Goal: Task Accomplishment & Management: Complete application form

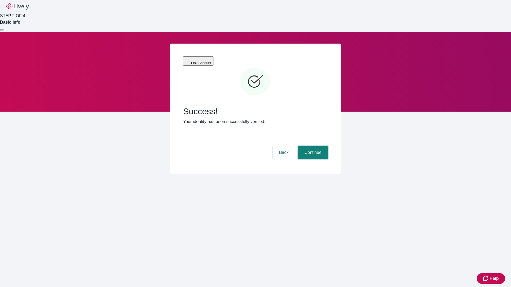
click at [312, 146] on button "Continue" at bounding box center [313, 152] width 30 height 13
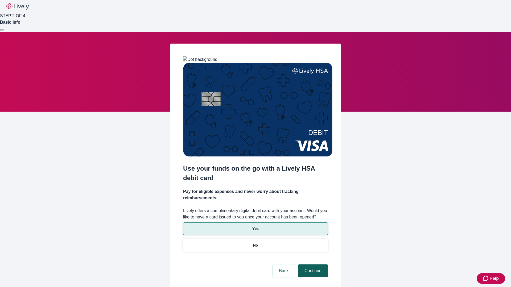
click at [255, 243] on p "No" at bounding box center [255, 246] width 5 height 6
click at [312, 265] on button "Continue" at bounding box center [313, 271] width 30 height 13
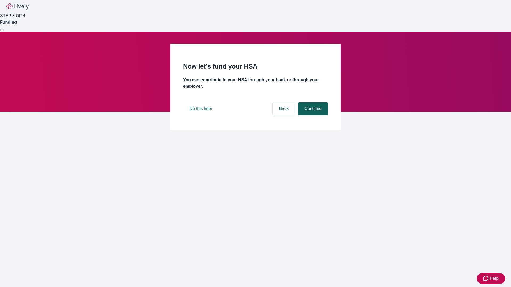
click at [312, 115] on button "Continue" at bounding box center [313, 108] width 30 height 13
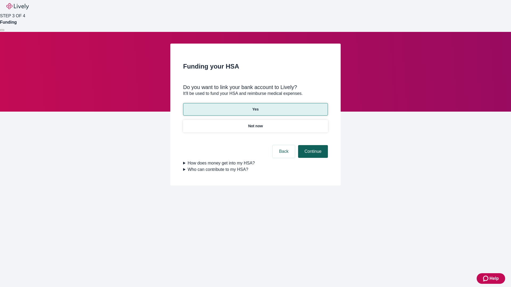
click at [312, 145] on button "Continue" at bounding box center [313, 151] width 30 height 13
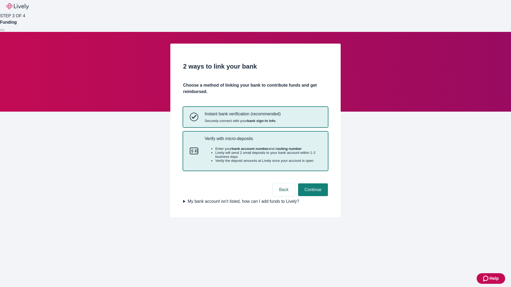
click at [262, 141] on p "Verify with micro-deposits" at bounding box center [263, 138] width 116 height 5
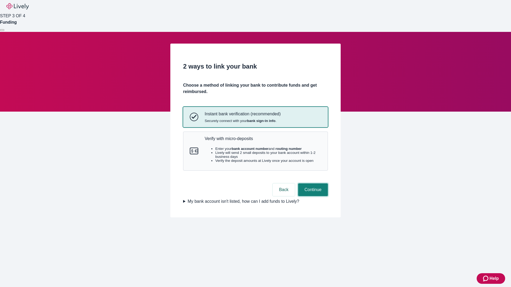
click at [312, 196] on button "Continue" at bounding box center [313, 189] width 30 height 13
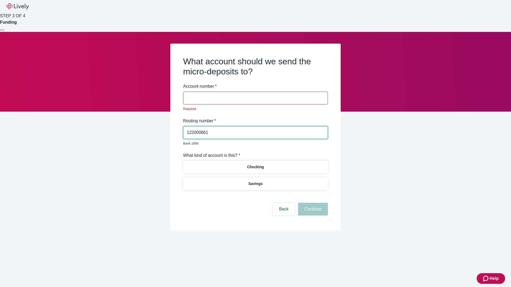
type input "122000661"
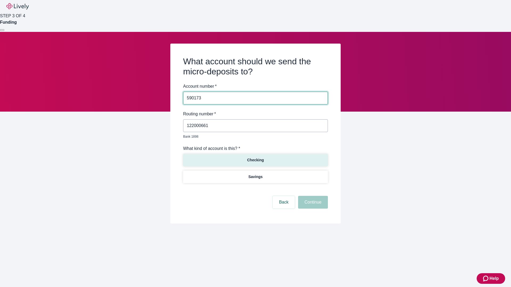
type input "590173"
click at [255, 157] on p "Checking" at bounding box center [255, 160] width 17 height 6
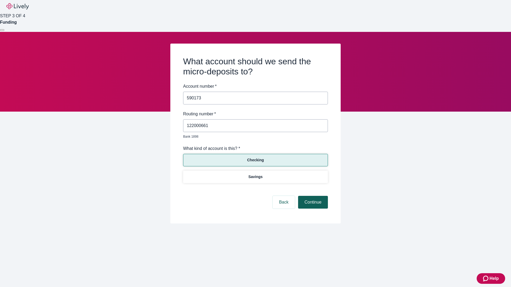
click at [312, 196] on button "Continue" at bounding box center [313, 202] width 30 height 13
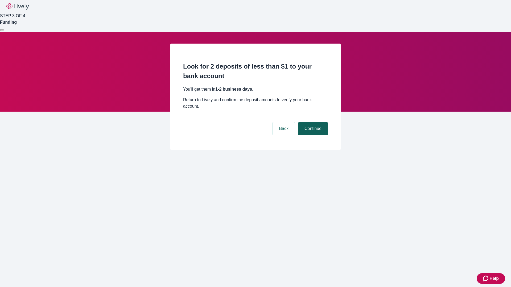
click at [312, 122] on button "Continue" at bounding box center [313, 128] width 30 height 13
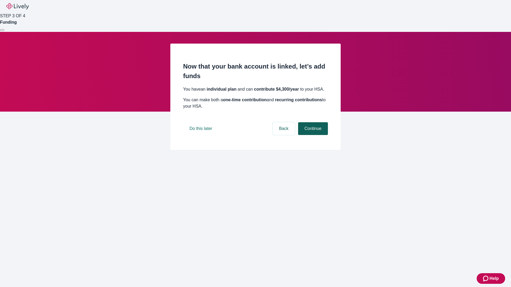
click at [312, 135] on button "Continue" at bounding box center [313, 128] width 30 height 13
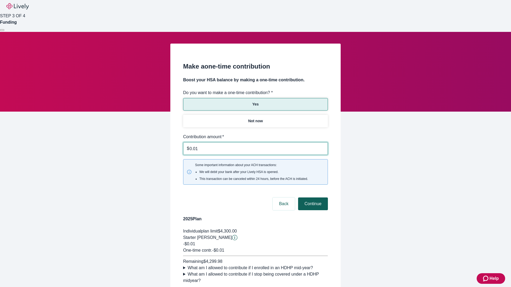
type input "0.01"
click at [312, 198] on button "Continue" at bounding box center [313, 204] width 30 height 13
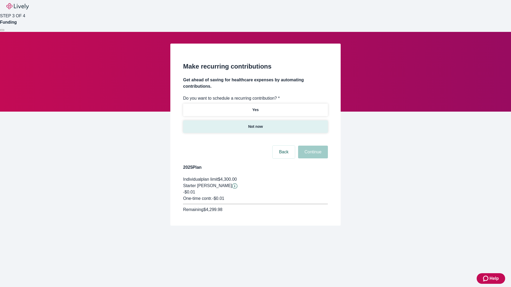
click at [255, 124] on p "Not now" at bounding box center [255, 127] width 15 height 6
click at [312, 146] on button "Continue" at bounding box center [313, 152] width 30 height 13
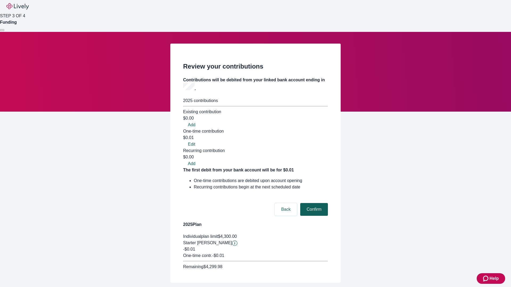
click at [313, 203] on button "Confirm" at bounding box center [314, 209] width 28 height 13
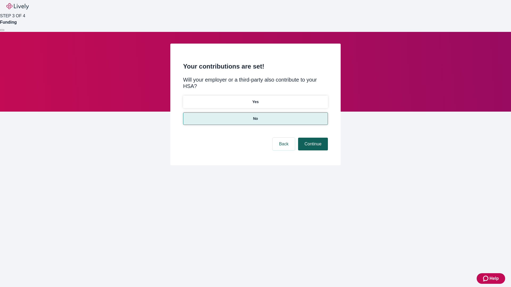
click at [312, 138] on button "Continue" at bounding box center [313, 144] width 30 height 13
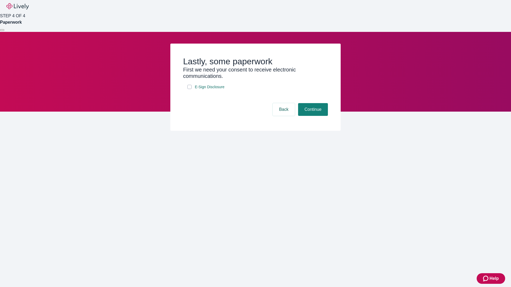
click at [189, 89] on input "E-Sign Disclosure" at bounding box center [189, 87] width 4 height 4
checkbox input "true"
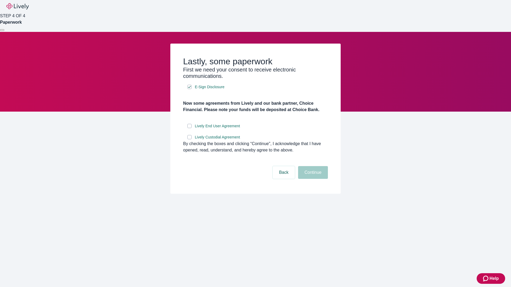
click at [189, 128] on input "Lively End User Agreement" at bounding box center [189, 126] width 4 height 4
checkbox input "true"
click at [189, 139] on input "Lively Custodial Agreement" at bounding box center [189, 137] width 4 height 4
checkbox input "true"
click at [312, 179] on button "Continue" at bounding box center [313, 172] width 30 height 13
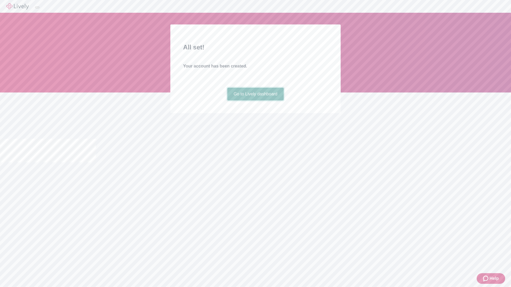
click at [255, 101] on link "Go to Lively dashboard" at bounding box center [255, 94] width 57 height 13
